Goal: Task Accomplishment & Management: Manage account settings

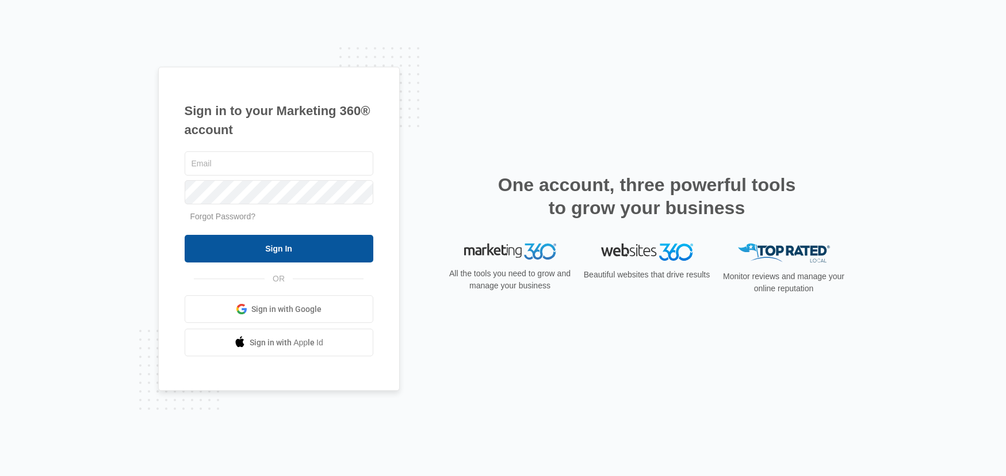
type input "[PERSON_NAME][EMAIL_ADDRESS][PERSON_NAME][DOMAIN_NAME]"
click at [251, 246] on input "Sign In" at bounding box center [279, 249] width 189 height 28
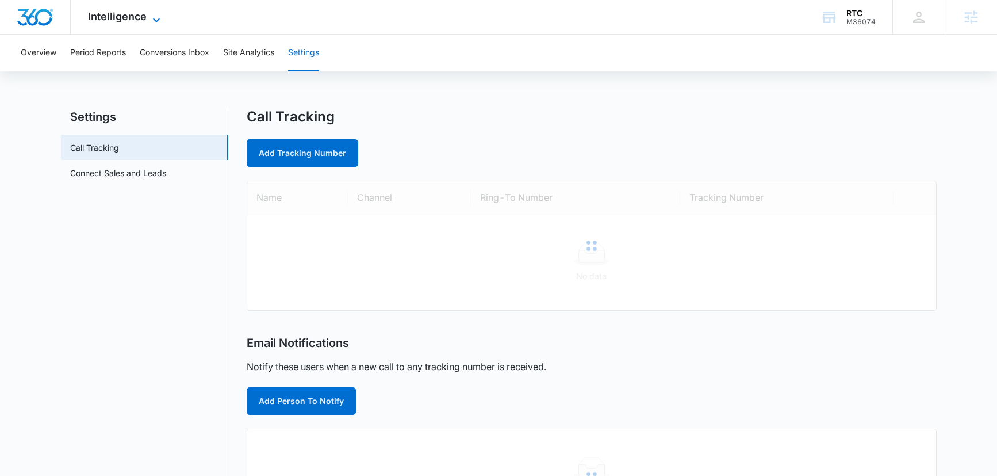
click at [126, 13] on span "Intelligence" at bounding box center [117, 16] width 59 height 12
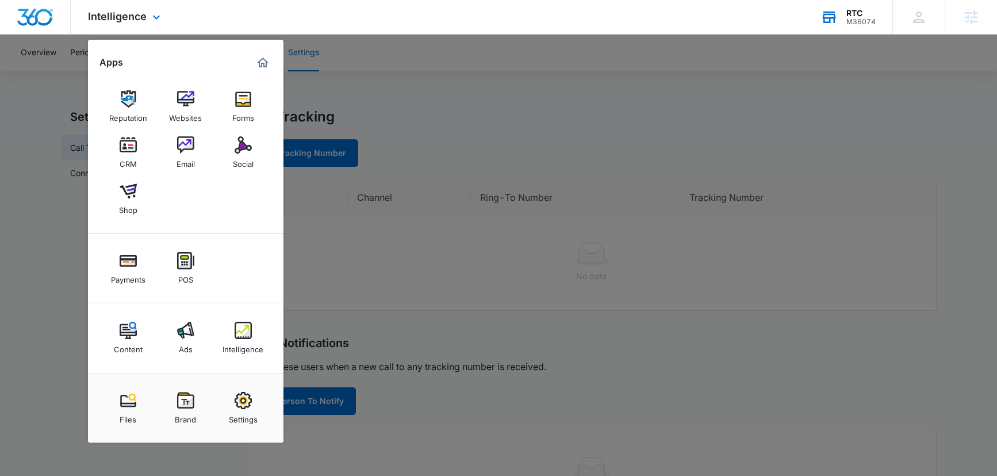
click at [870, 16] on div "RTC" at bounding box center [860, 13] width 29 height 9
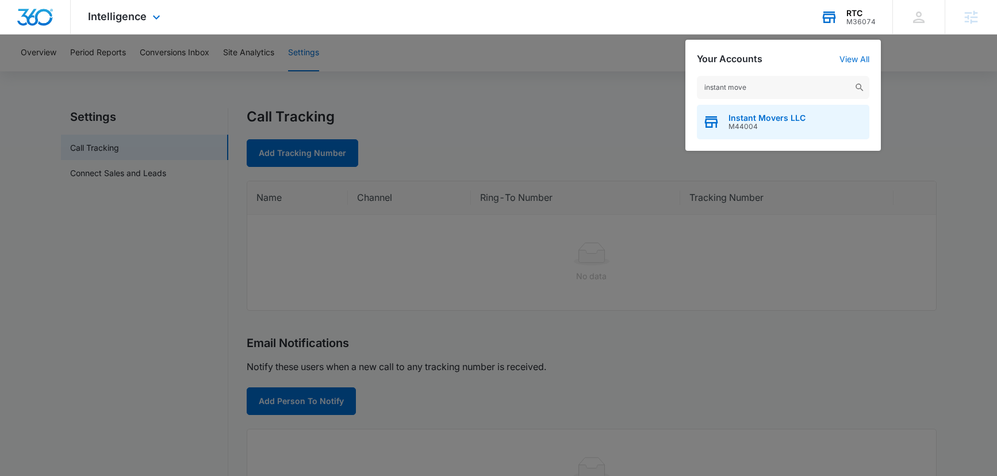
type input "instant move"
click at [770, 127] on span "M44004" at bounding box center [767, 126] width 77 height 8
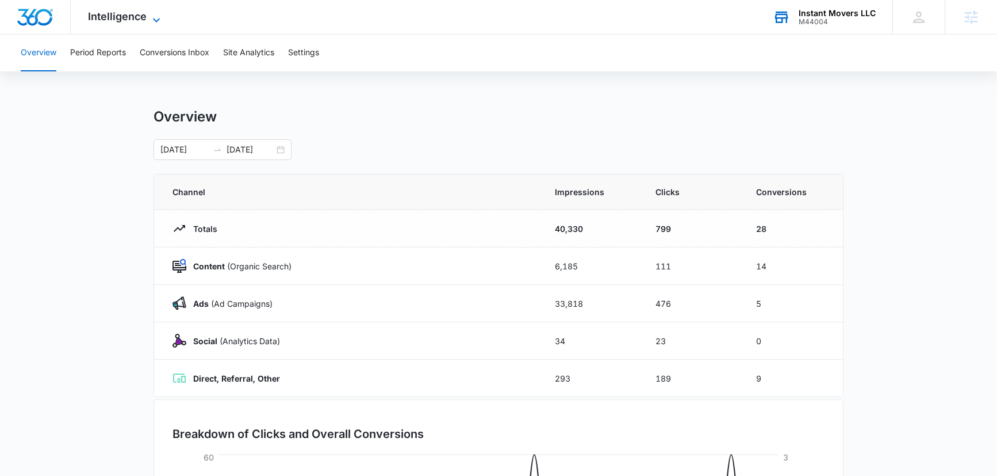
click at [129, 11] on span "Intelligence" at bounding box center [117, 16] width 59 height 12
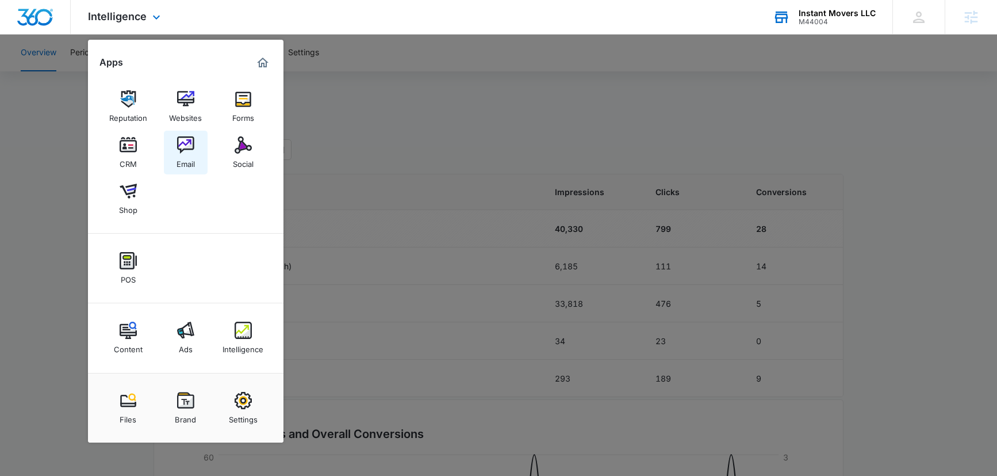
click at [178, 152] on img at bounding box center [185, 144] width 17 height 17
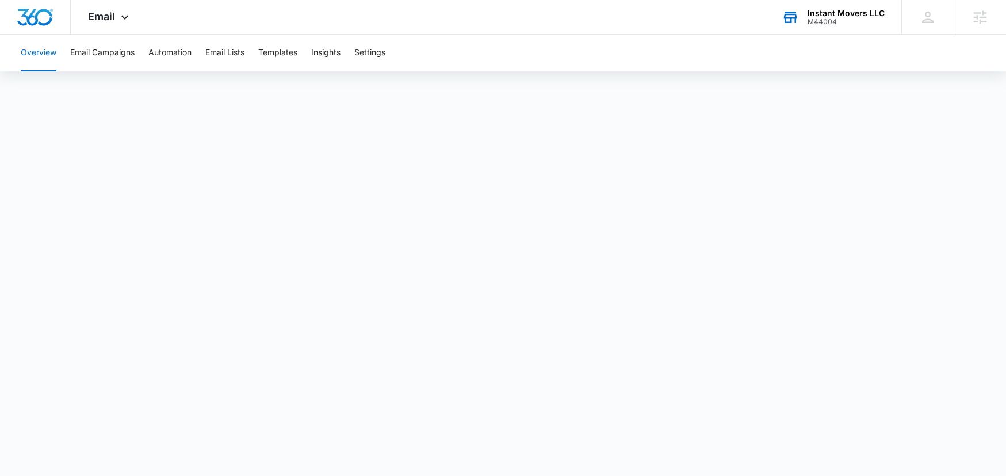
click at [822, 20] on div "M44004" at bounding box center [845, 22] width 77 height 8
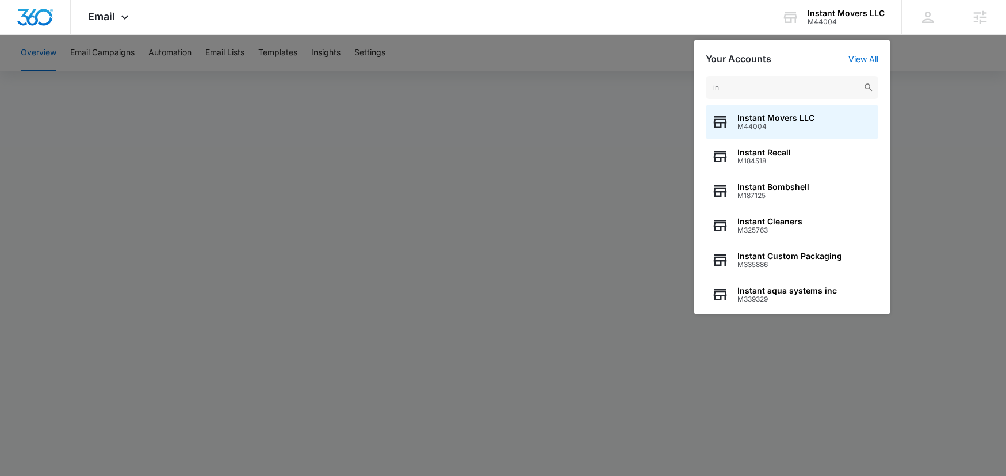
type input "i"
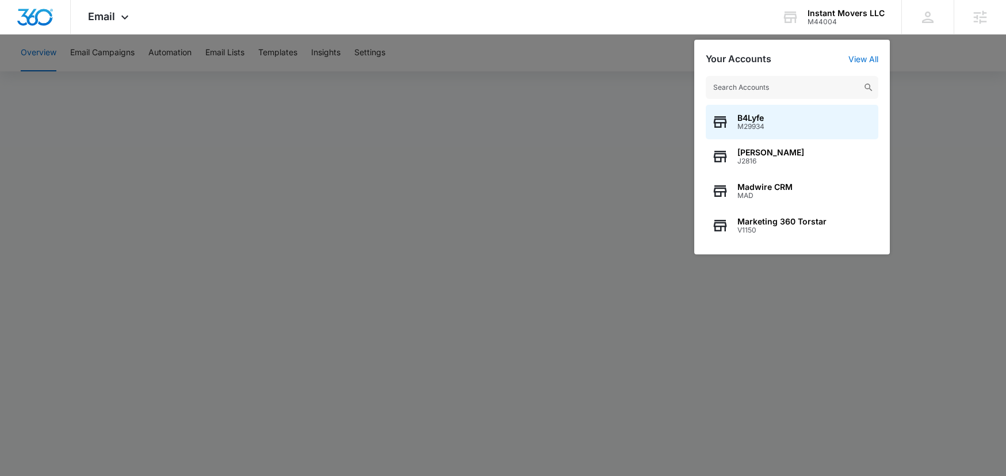
click at [502, 136] on div at bounding box center [503, 238] width 1006 height 476
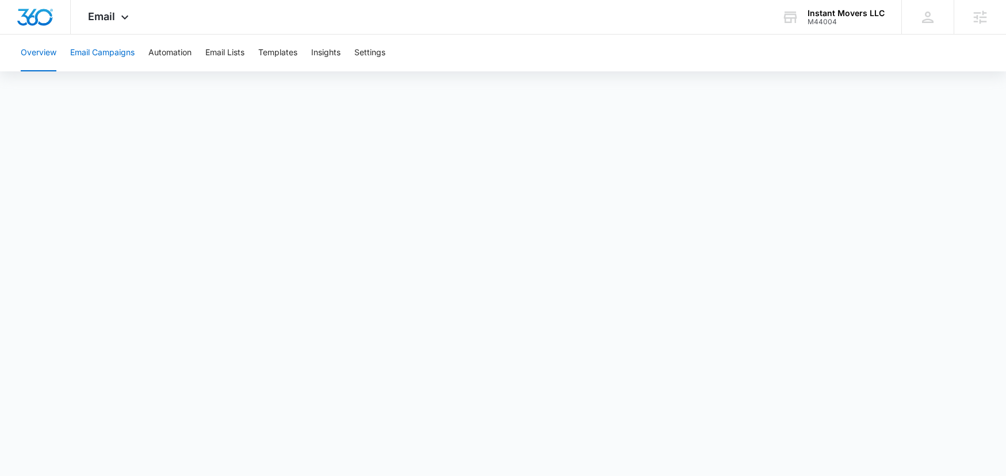
click at [113, 53] on button "Email Campaigns" at bounding box center [102, 53] width 64 height 37
click at [94, 54] on button "Email Campaigns" at bounding box center [102, 53] width 64 height 37
click at [33, 53] on button "Overview" at bounding box center [39, 53] width 36 height 37
click at [120, 4] on div "Email Apps Reputation Websites Forms CRM Email Social Shop POS Content Ads Inte…" at bounding box center [110, 17] width 78 height 34
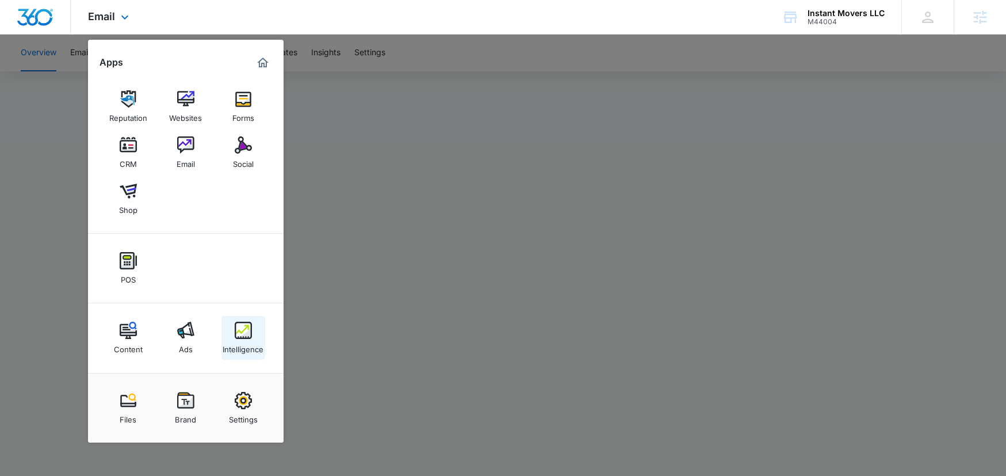
click at [247, 332] on img at bounding box center [243, 329] width 17 height 17
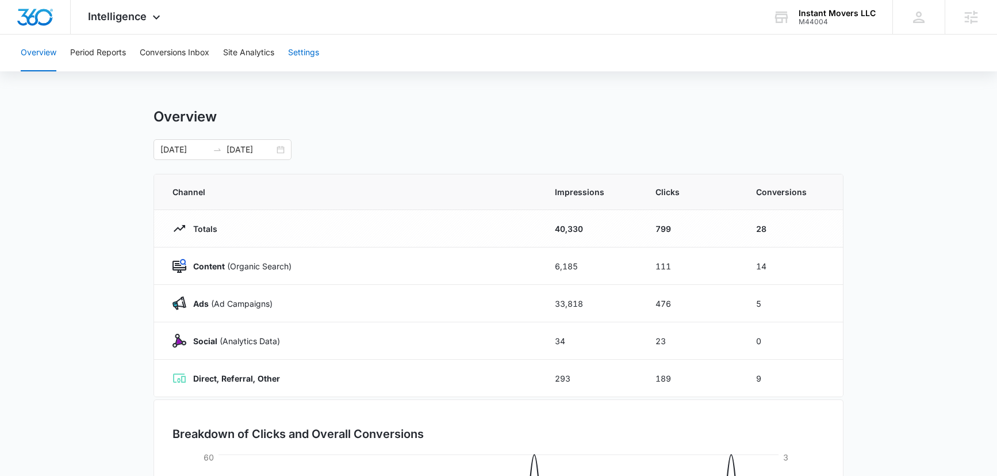
click at [306, 44] on button "Settings" at bounding box center [303, 53] width 31 height 37
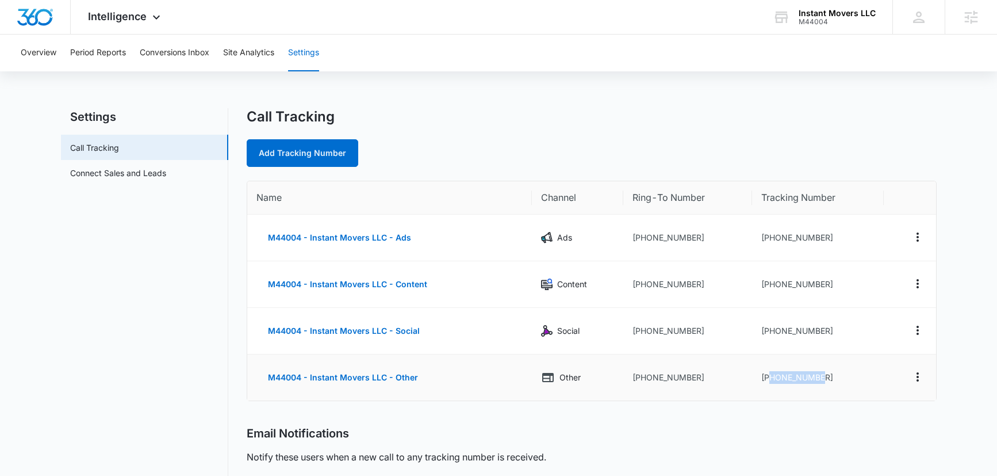
drag, startPoint x: 830, startPoint y: 374, endPoint x: 768, endPoint y: 378, distance: 62.8
click at [768, 378] on td "[PHONE_NUMBER]" at bounding box center [818, 377] width 132 height 46
copy td "3152171969"
click at [112, 28] on div "Intelligence Apps Reputation Websites Forms CRM Email Social Shop POS Content A…" at bounding box center [126, 17] width 110 height 34
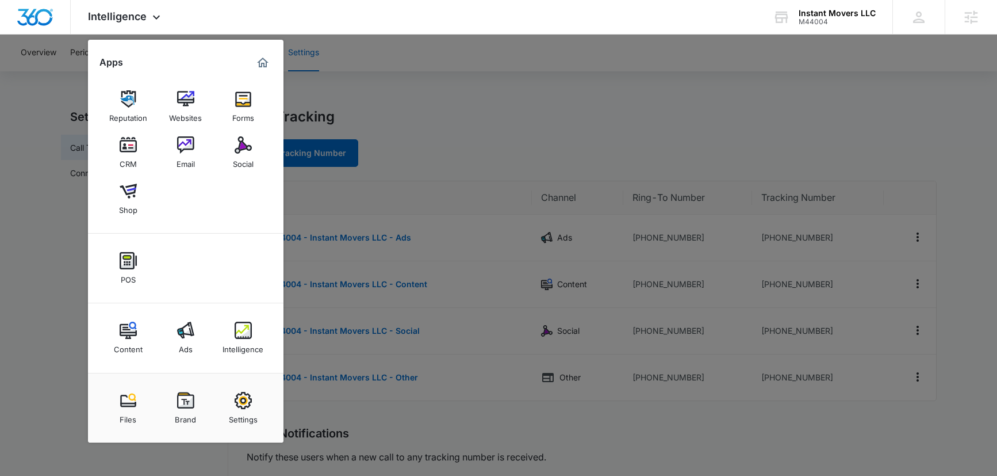
click at [809, 422] on div at bounding box center [498, 238] width 997 height 476
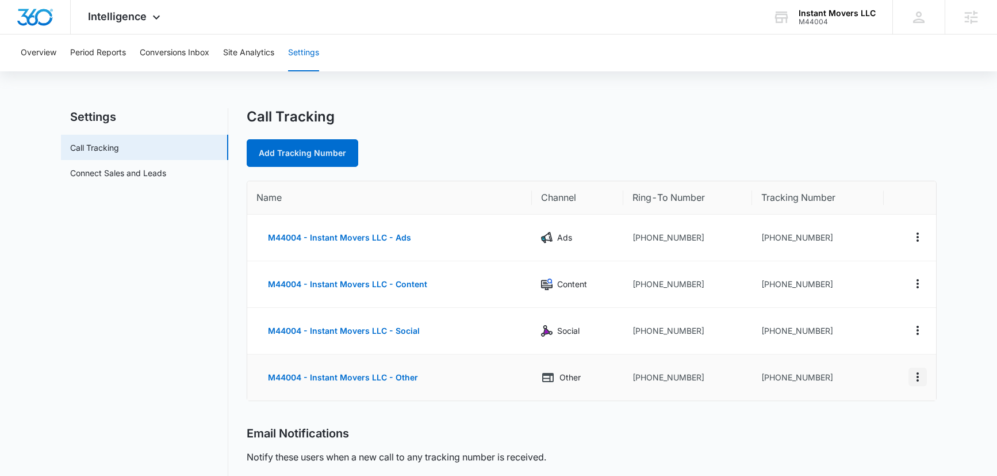
click at [915, 378] on icon "Actions" at bounding box center [918, 377] width 14 height 14
click at [865, 366] on div "Edit" at bounding box center [864, 365] width 24 height 8
select select "OTHER"
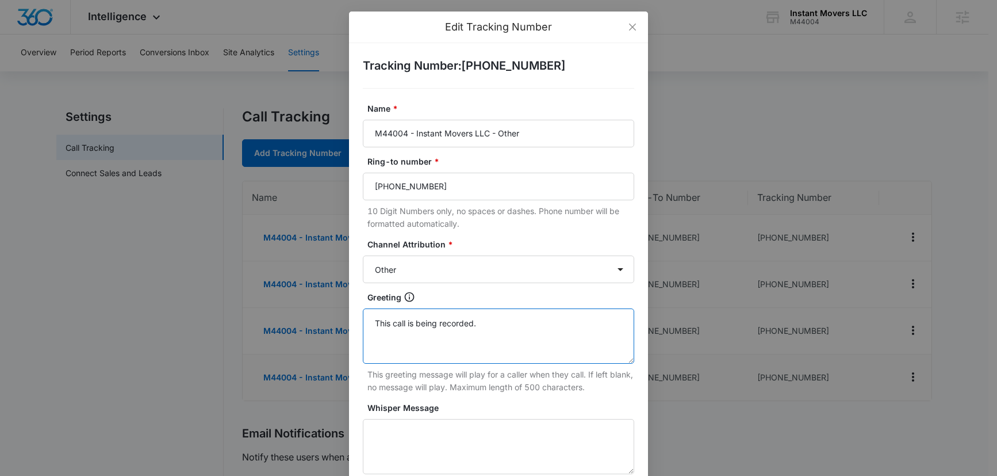
click at [433, 321] on textarea "This call is being recorded." at bounding box center [498, 335] width 271 height 55
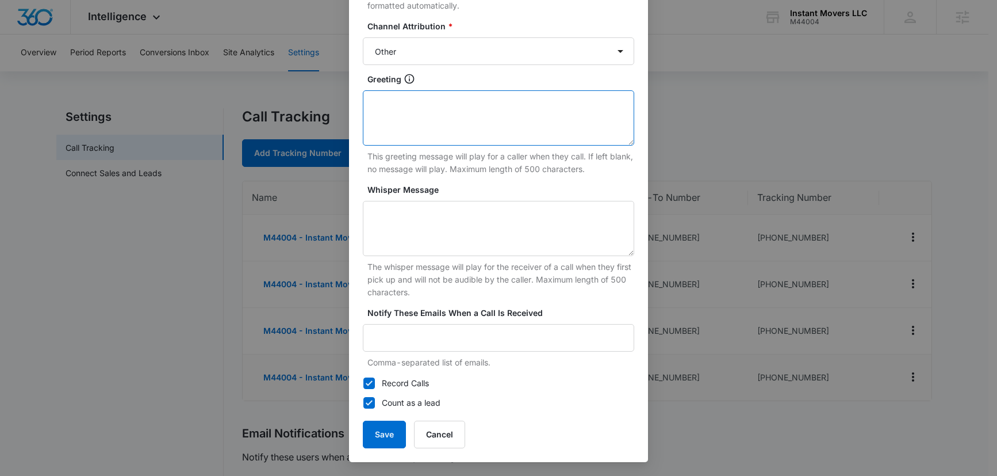
scroll to position [2, 0]
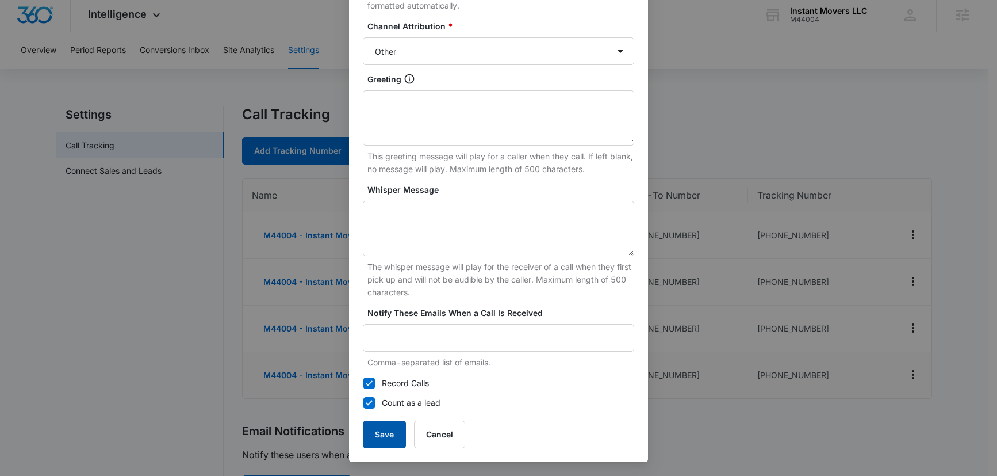
click at [377, 433] on button "Save" at bounding box center [384, 434] width 43 height 28
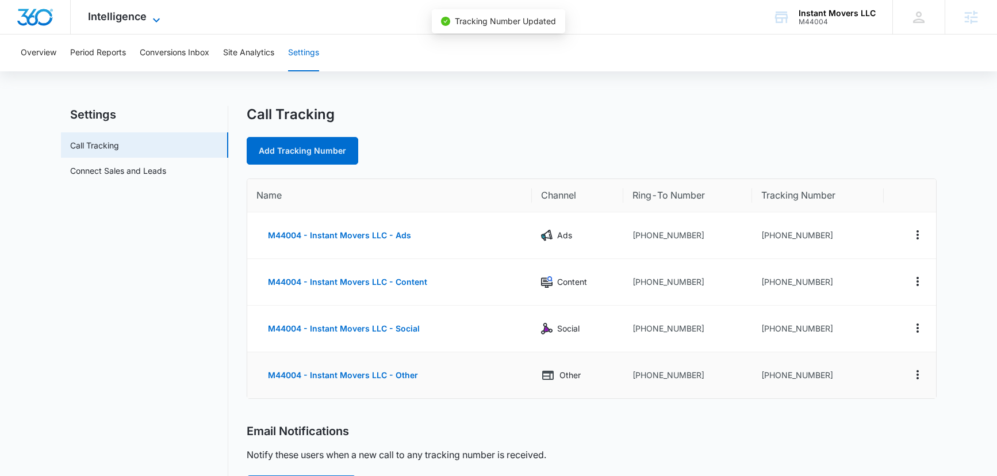
click at [123, 13] on span "Intelligence" at bounding box center [117, 16] width 59 height 12
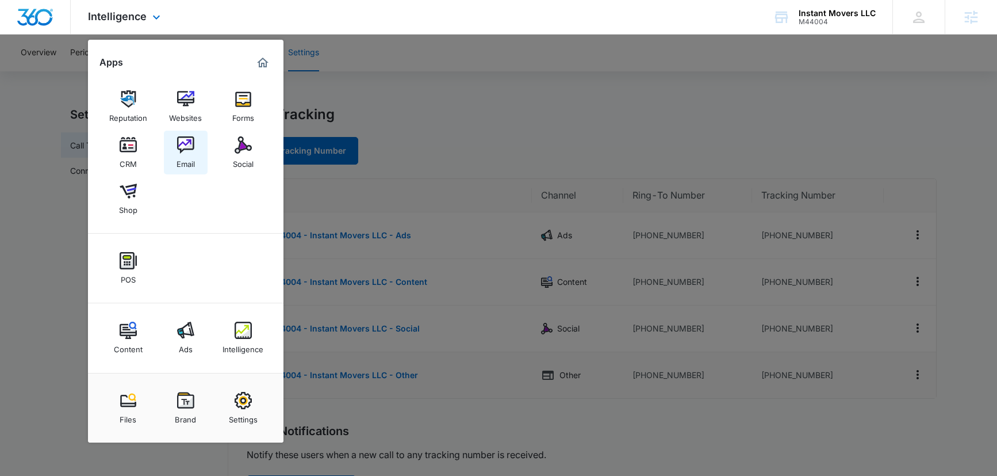
click at [185, 156] on div "Email" at bounding box center [186, 161] width 18 height 15
